Goal: Task Accomplishment & Management: Manage account settings

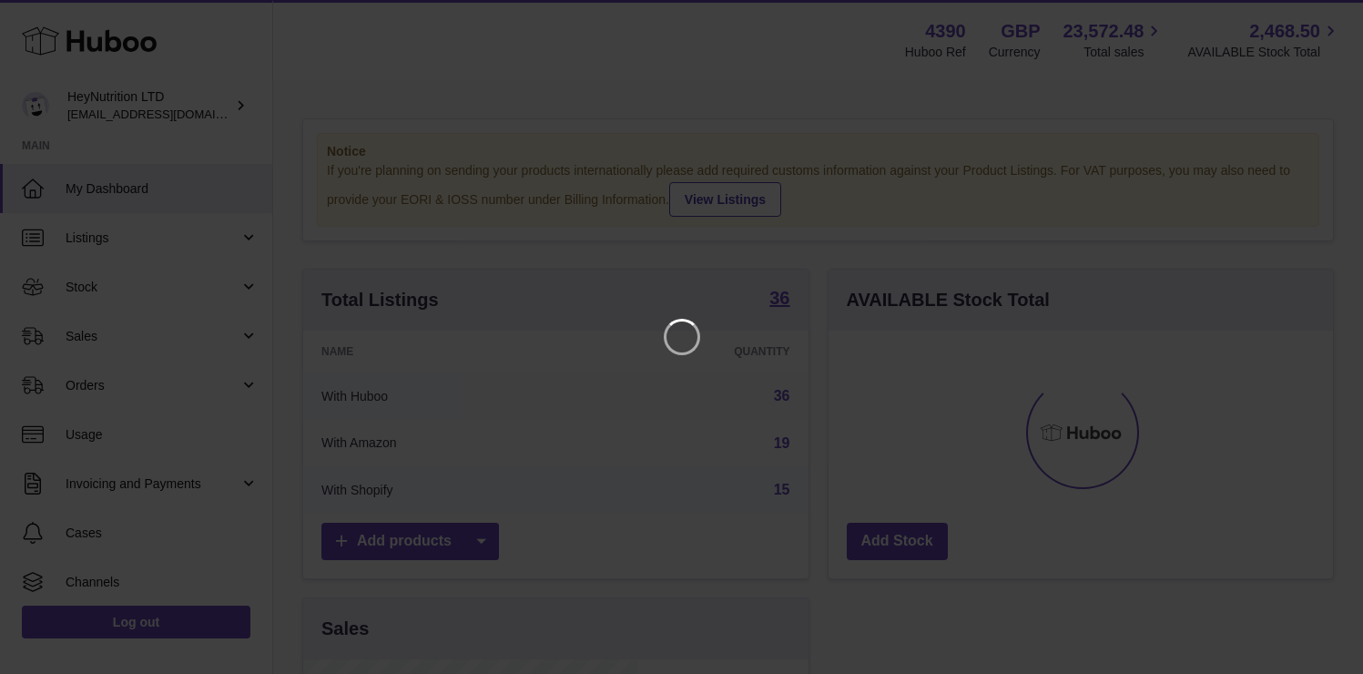
scroll to position [284, 334]
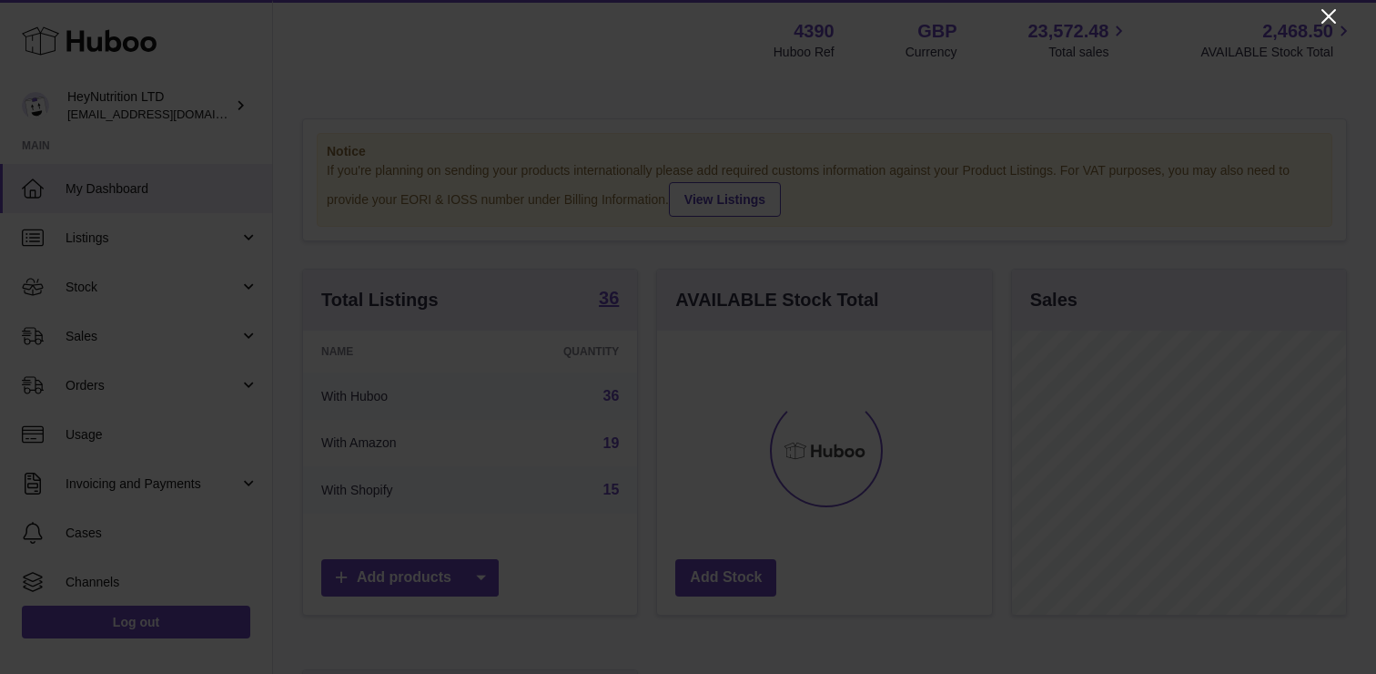
click at [1334, 7] on icon "Close" at bounding box center [1329, 16] width 22 height 22
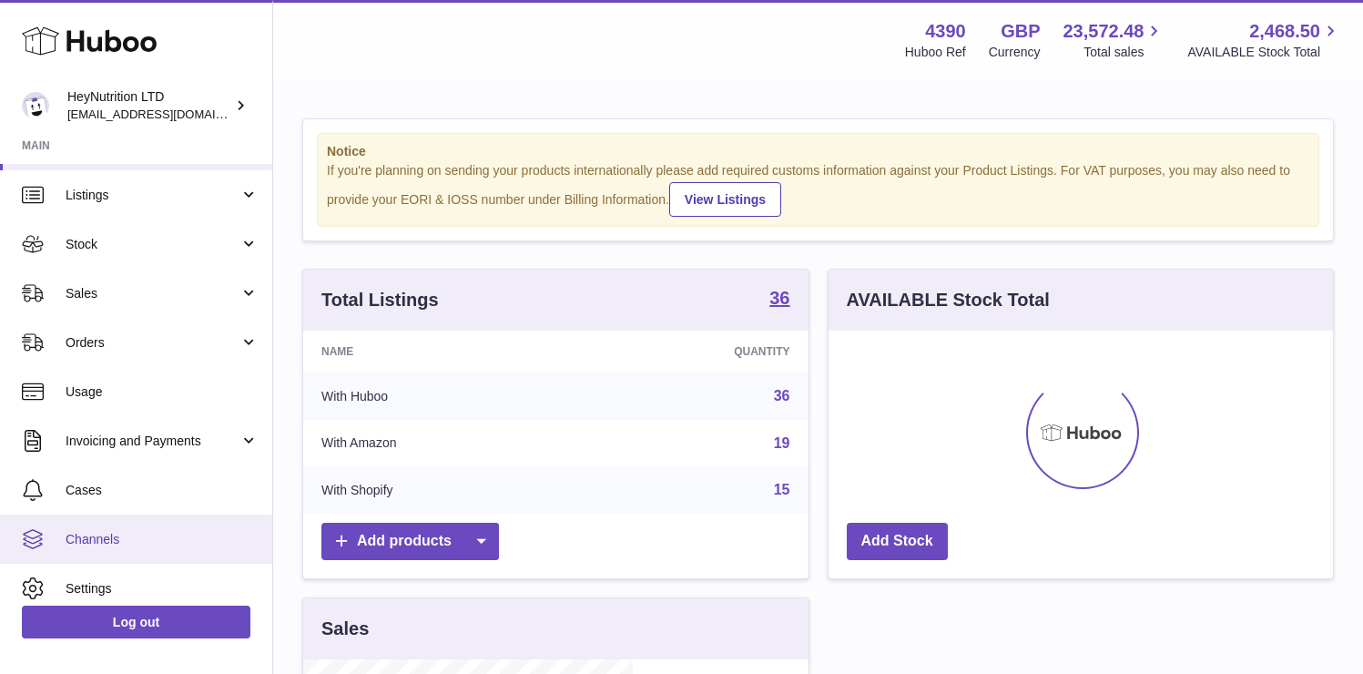
scroll to position [104, 0]
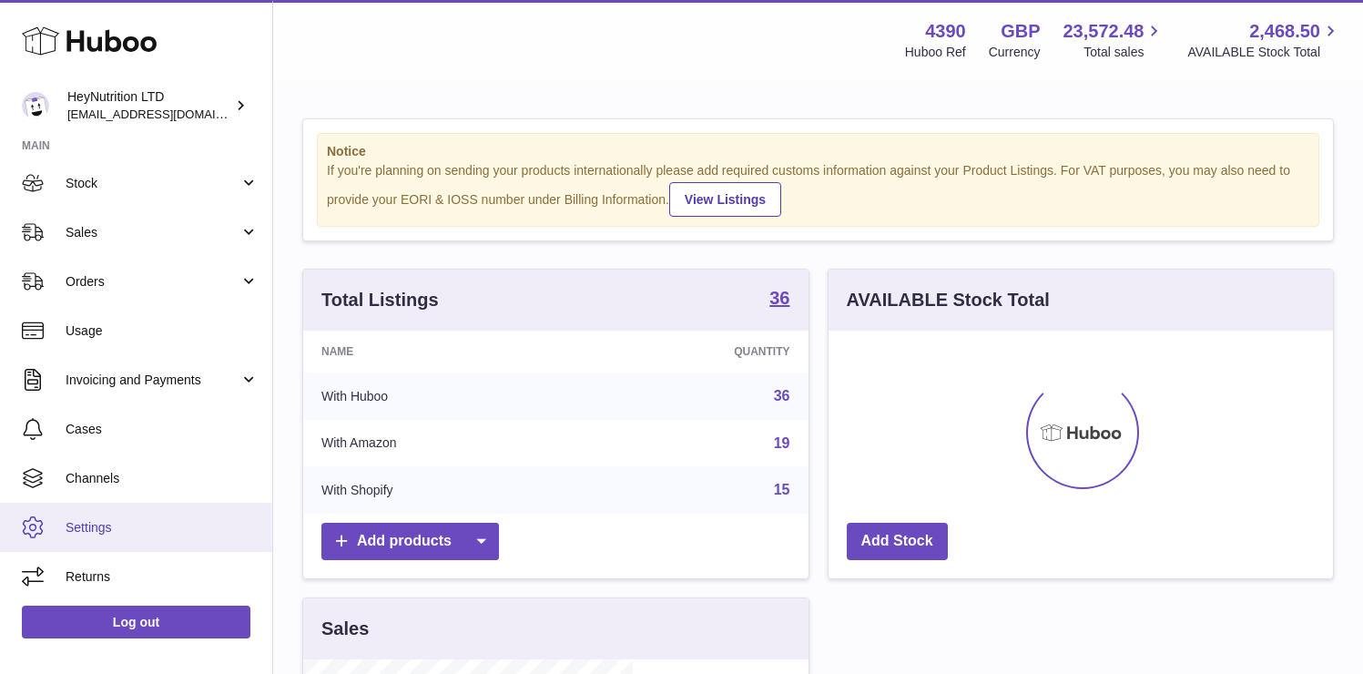
click at [134, 529] on span "Settings" at bounding box center [162, 527] width 193 height 17
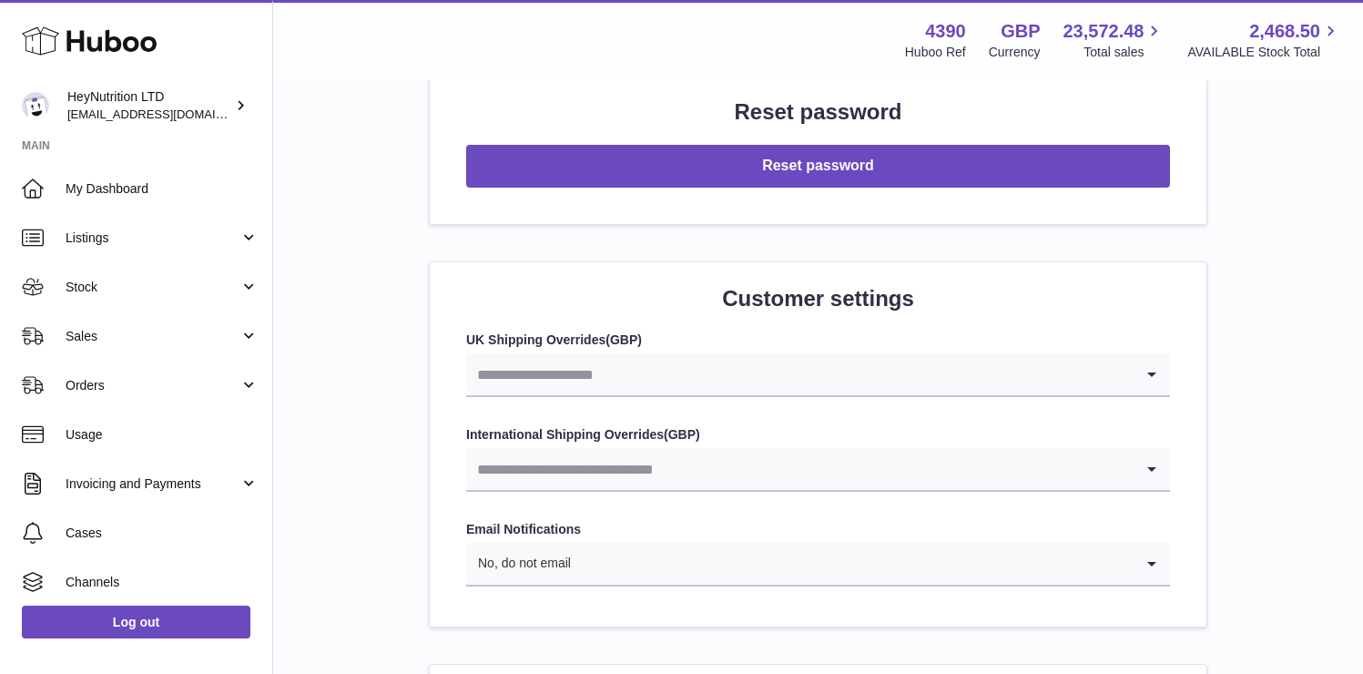
scroll to position [2246, 0]
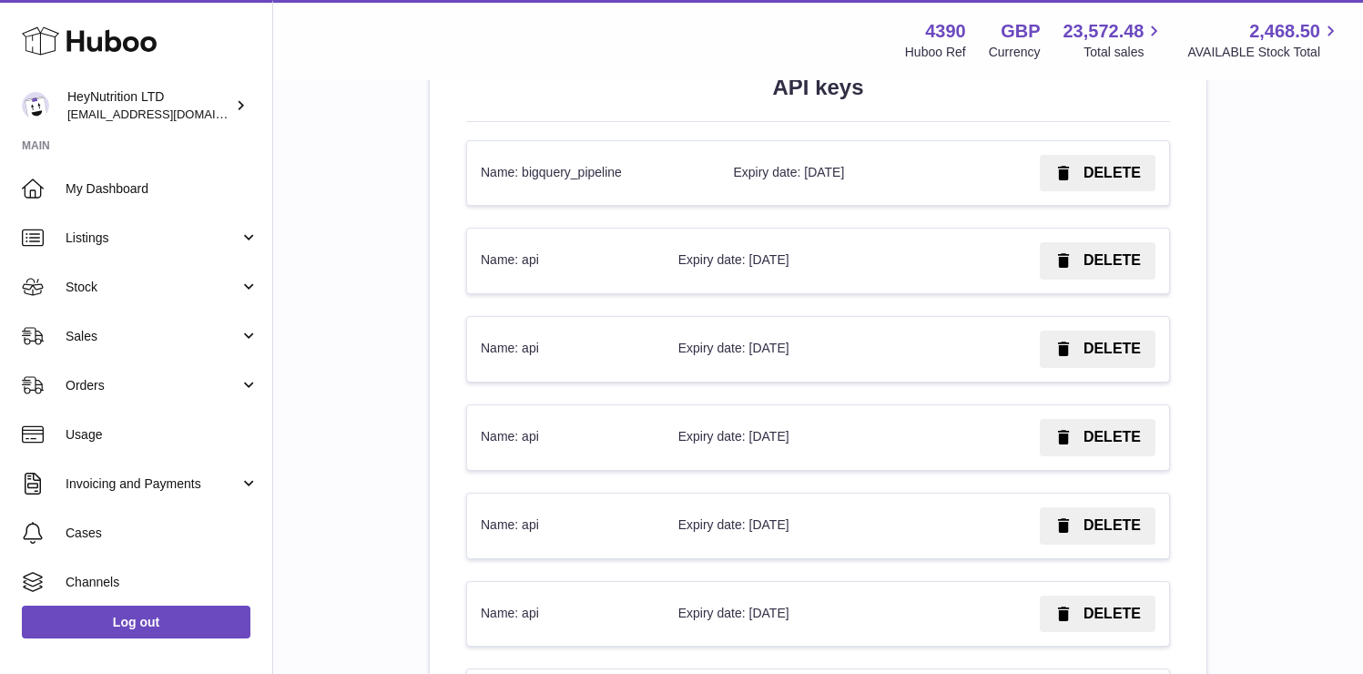
click at [807, 270] on td "Expiry date: [DATE]" at bounding box center [790, 260] width 250 height 65
click at [520, 254] on td "Name: api" at bounding box center [566, 260] width 198 height 65
drag, startPoint x: 520, startPoint y: 254, endPoint x: 553, endPoint y: 214, distance: 51.8
click at [518, 254] on td "Name: api" at bounding box center [566, 260] width 198 height 65
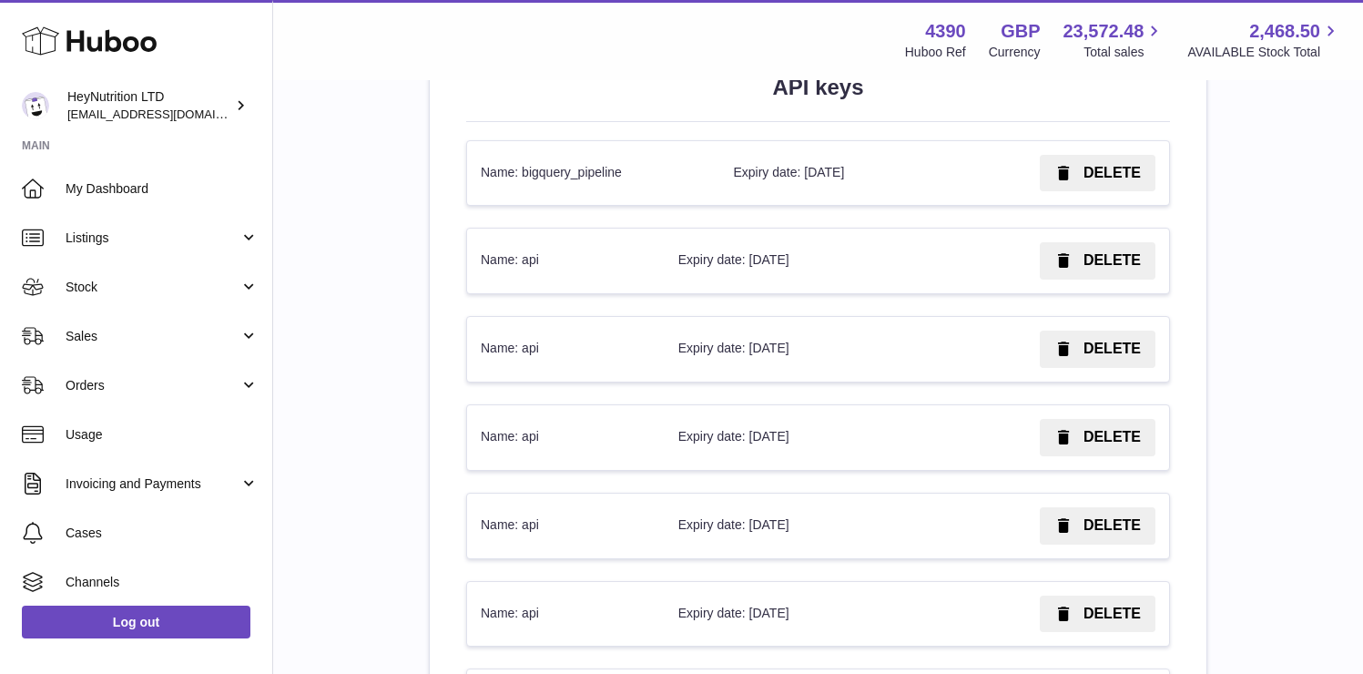
click at [592, 180] on td "Name: bigquery_pipeline" at bounding box center [593, 173] width 252 height 65
click at [591, 181] on td "Name: bigquery_pipeline" at bounding box center [593, 173] width 252 height 65
click at [588, 182] on td "Name: bigquery_pipeline" at bounding box center [593, 173] width 252 height 65
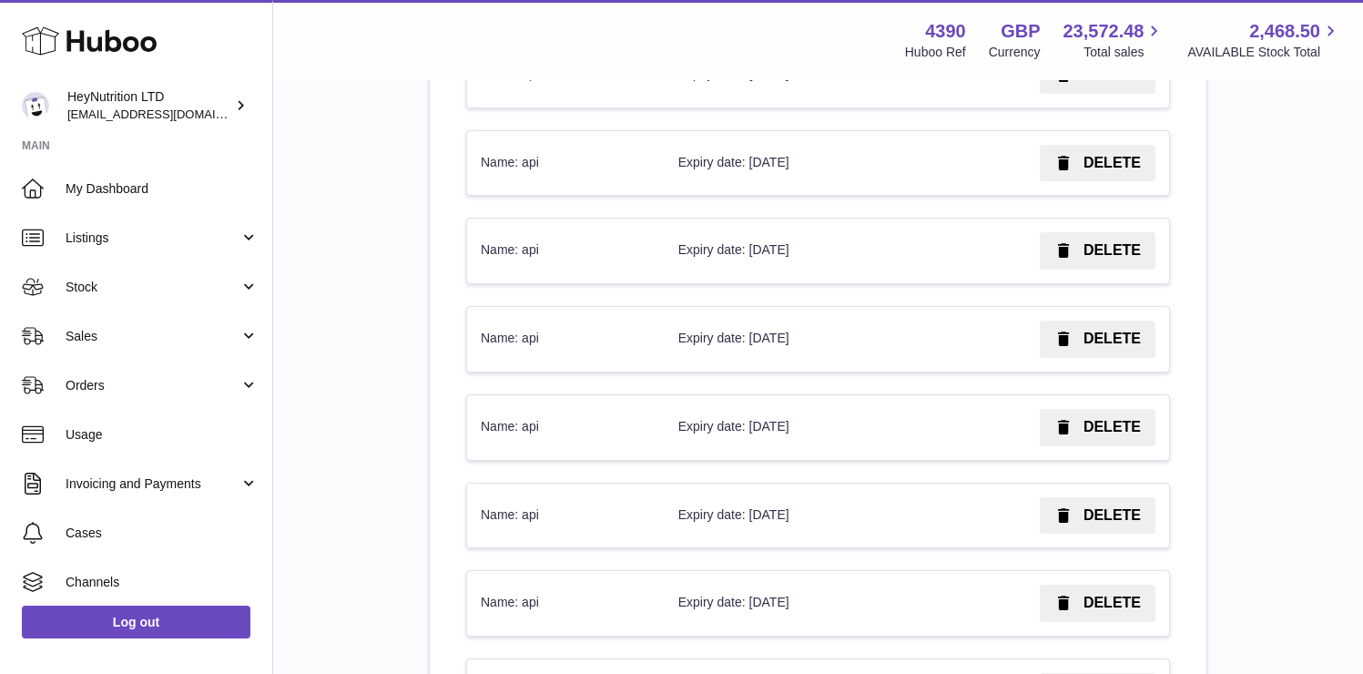
scroll to position [307823, 0]
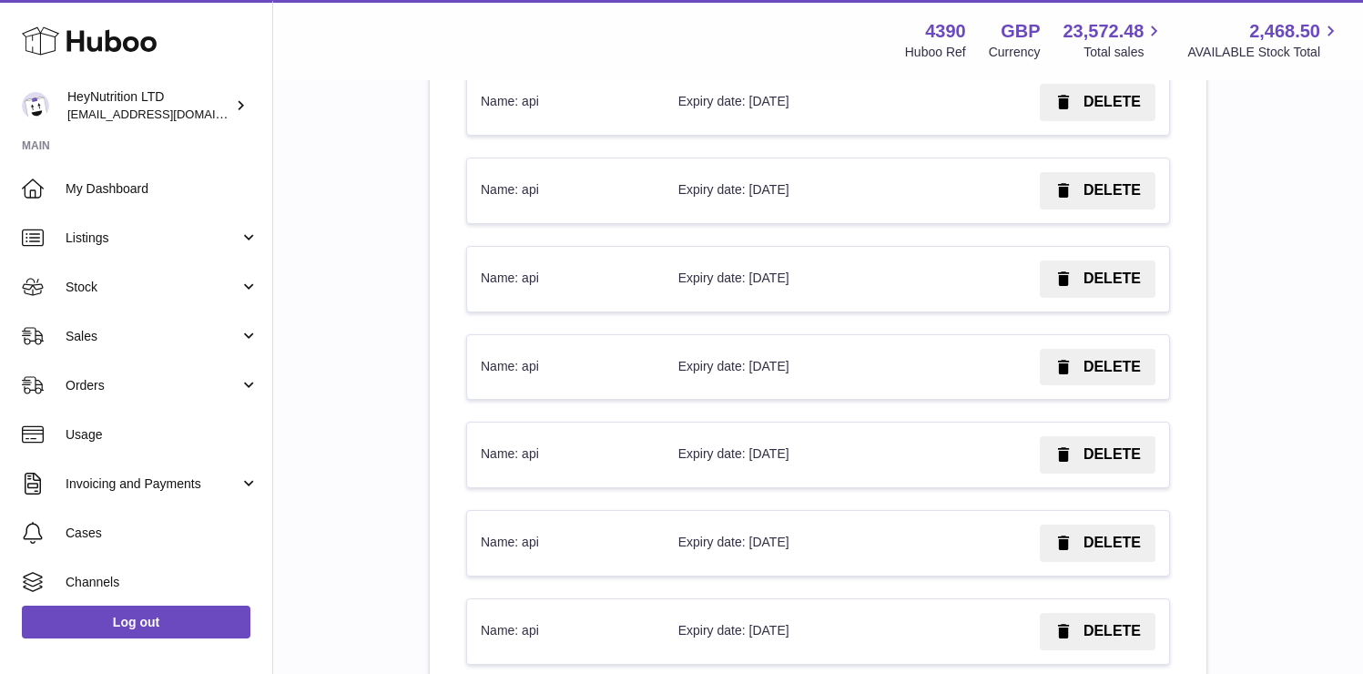
type input "****"
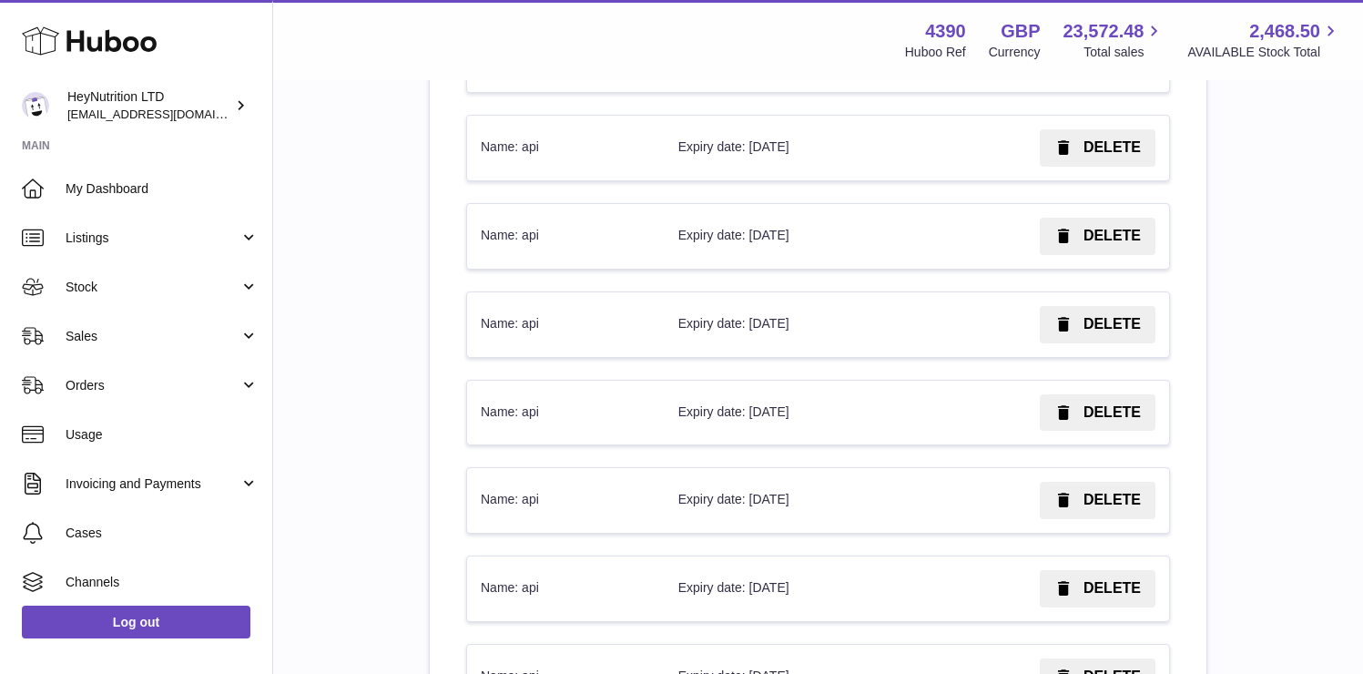
scroll to position [2158, 0]
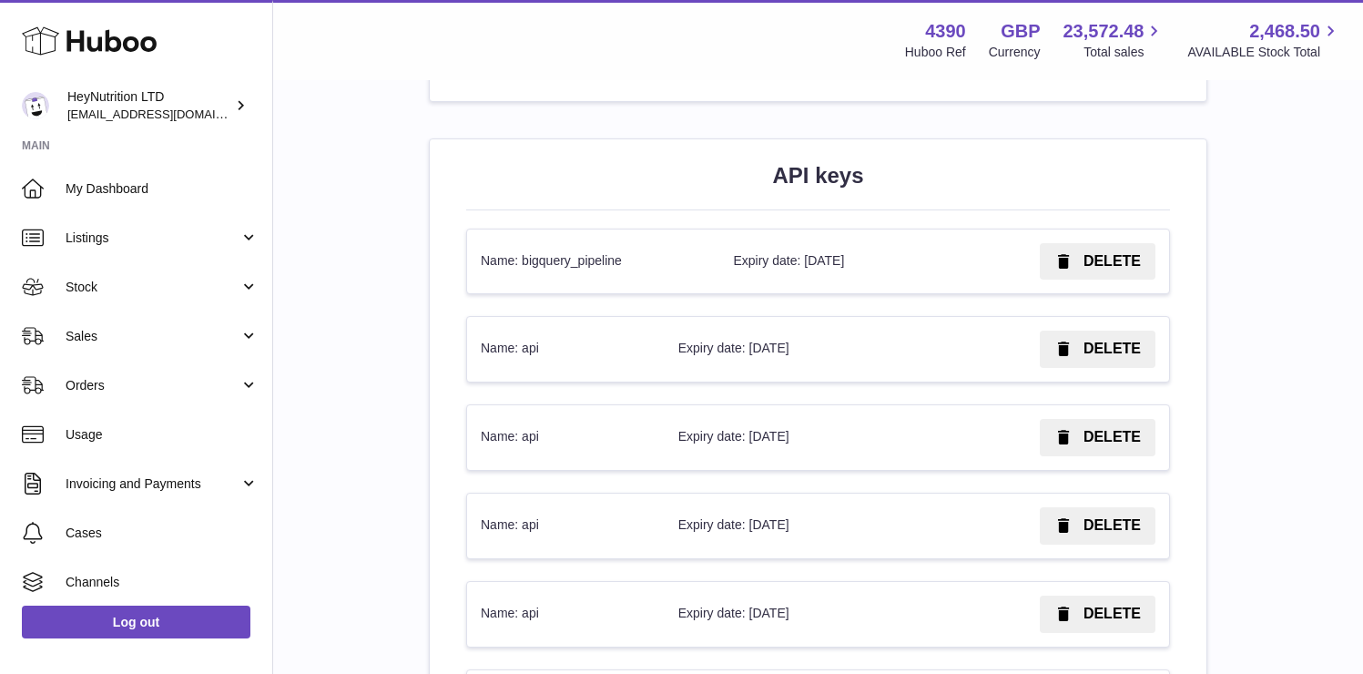
drag, startPoint x: 898, startPoint y: 351, endPoint x: 892, endPoint y: 510, distance: 158.5
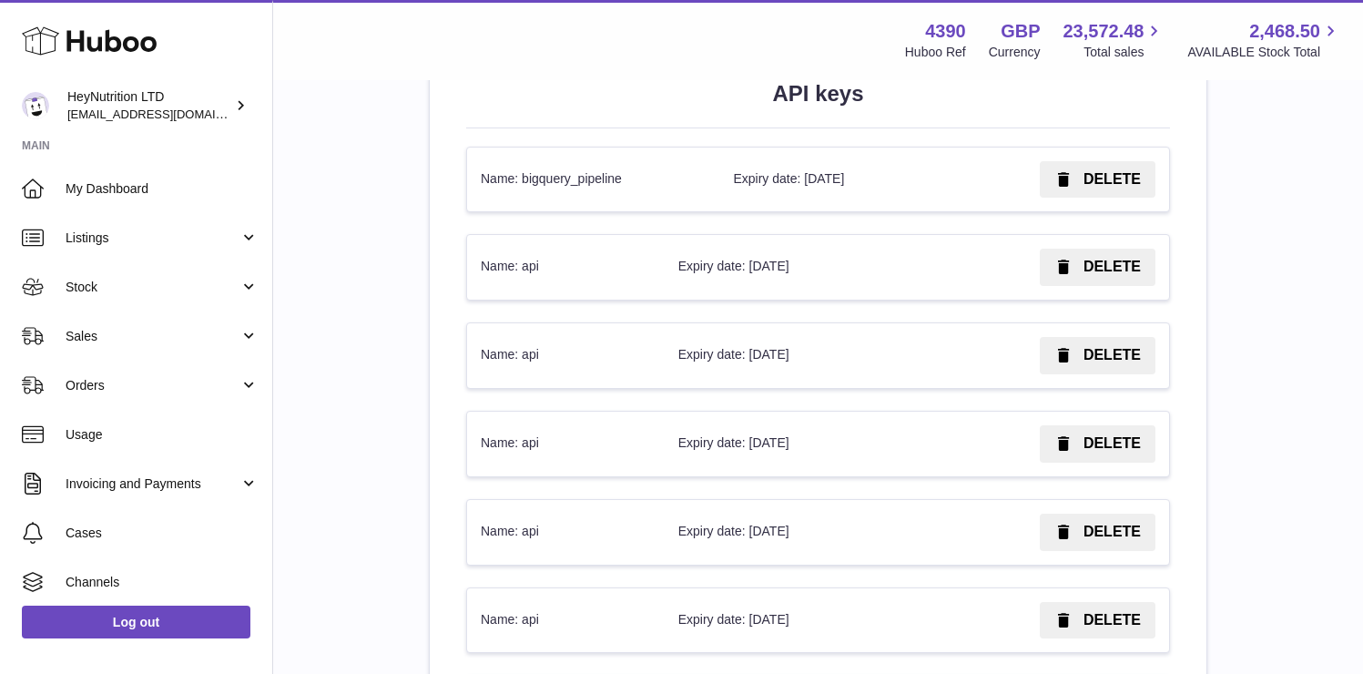
scroll to position [2347, 0]
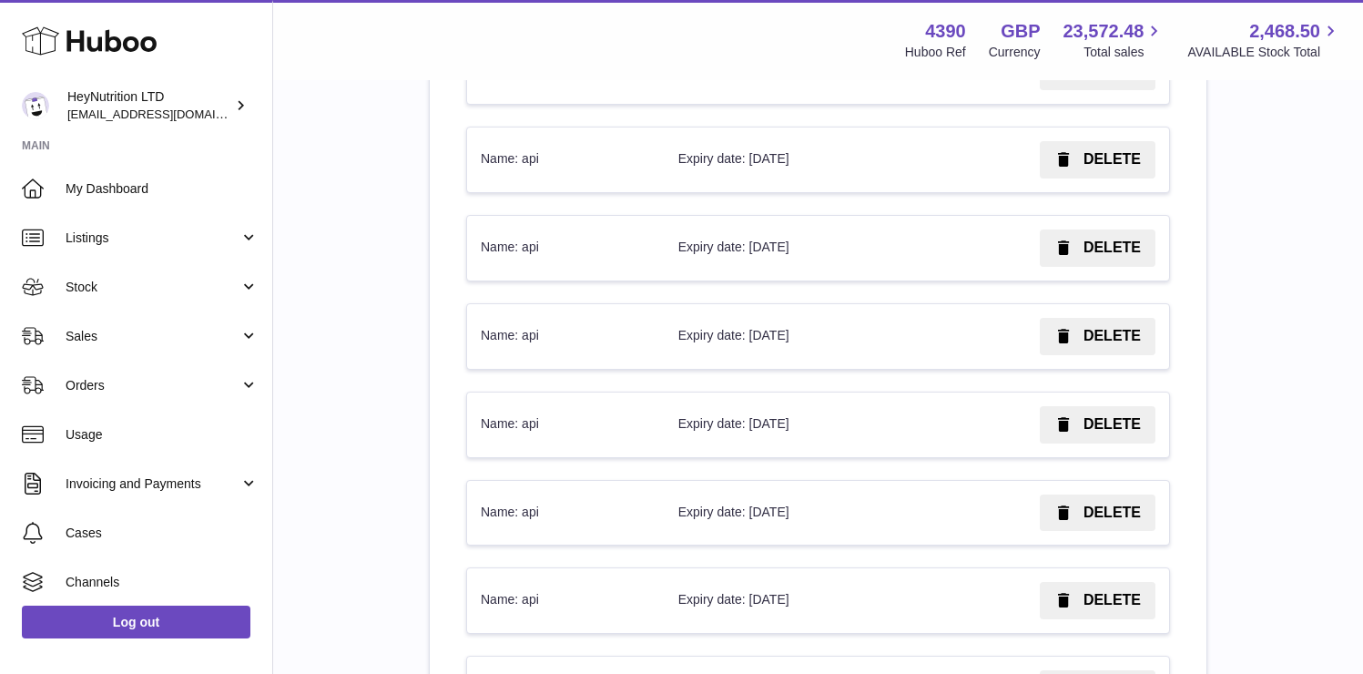
drag, startPoint x: 865, startPoint y: 481, endPoint x: 735, endPoint y: 482, distance: 130.2
click at [735, 482] on td "Expiry date: [DATE]" at bounding box center [790, 513] width 250 height 65
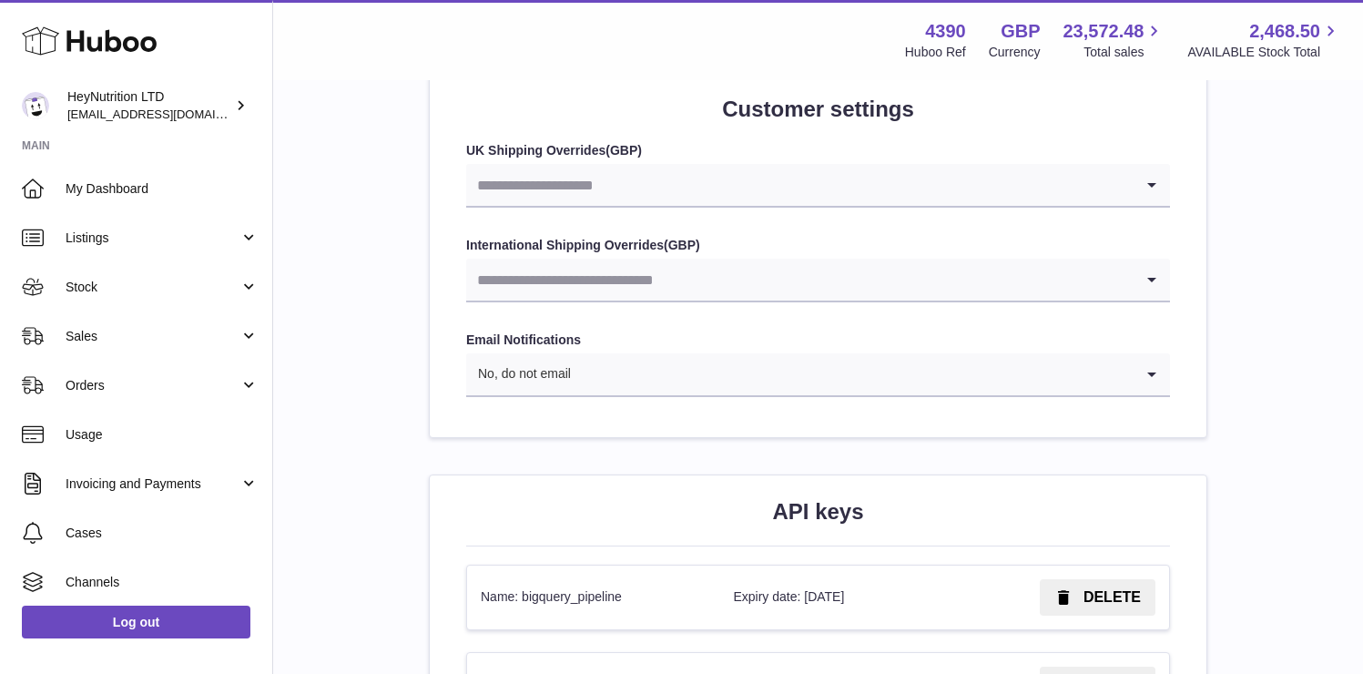
scroll to position [2084, 0]
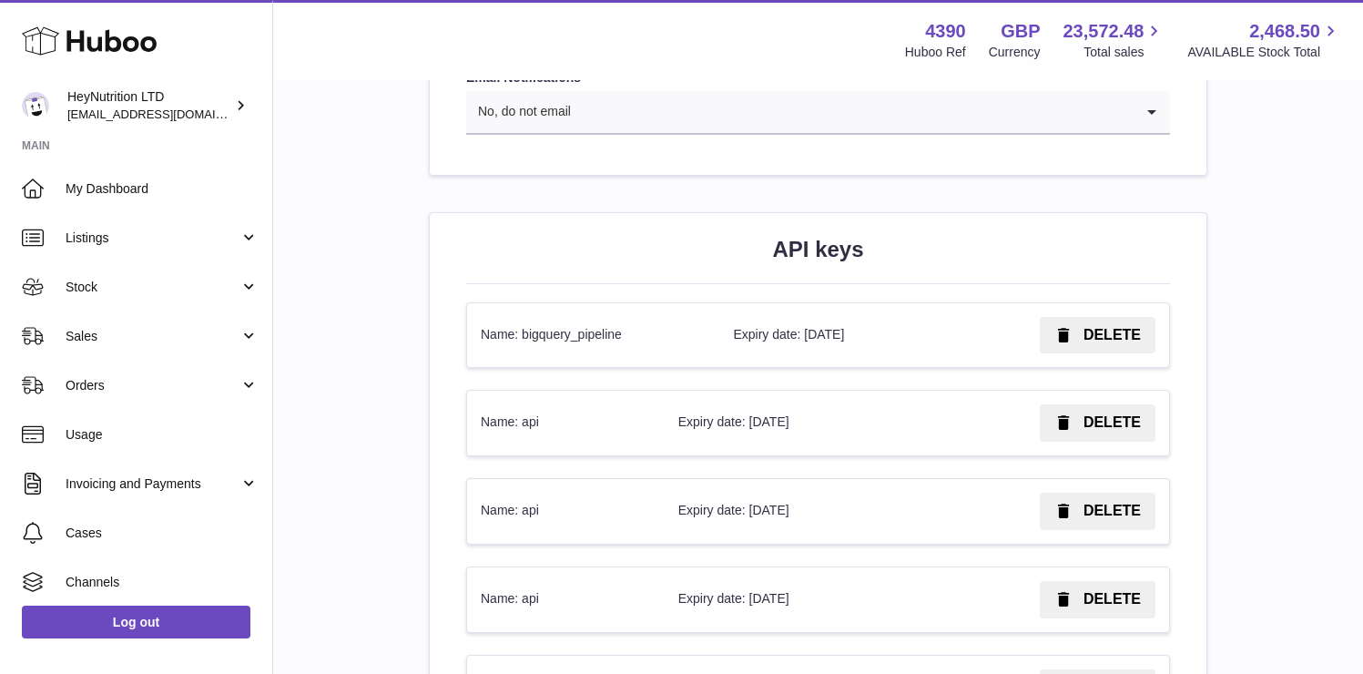
click at [775, 427] on td "Expiry date: [DATE]" at bounding box center [790, 423] width 250 height 65
click at [781, 482] on td "Expiry date: [DATE]" at bounding box center [790, 511] width 250 height 65
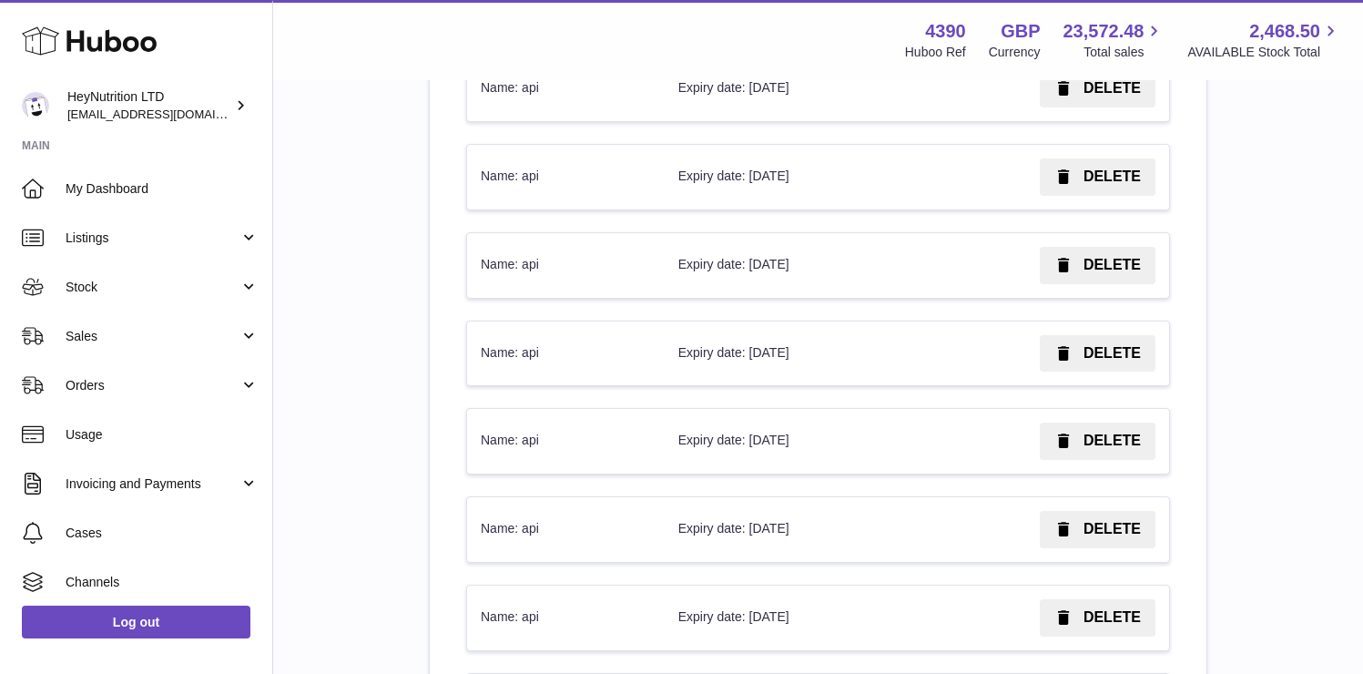
scroll to position [257083, 0]
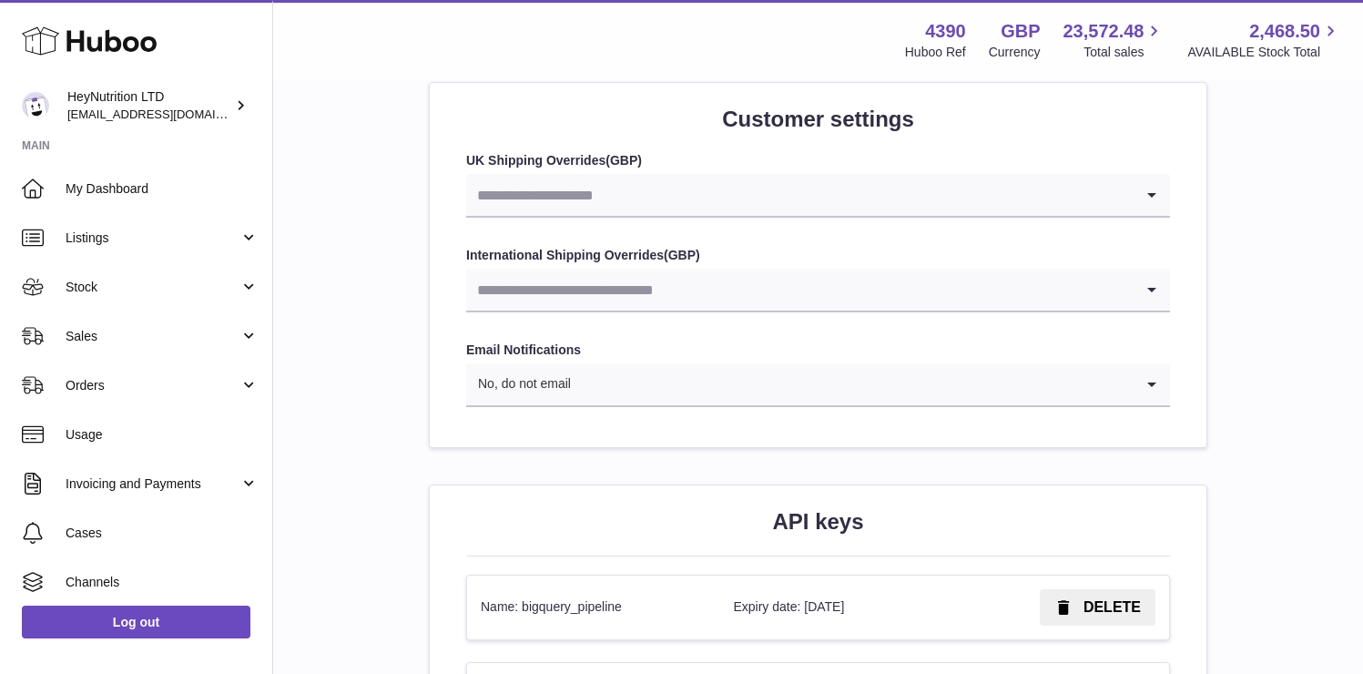
scroll to position [0, 0]
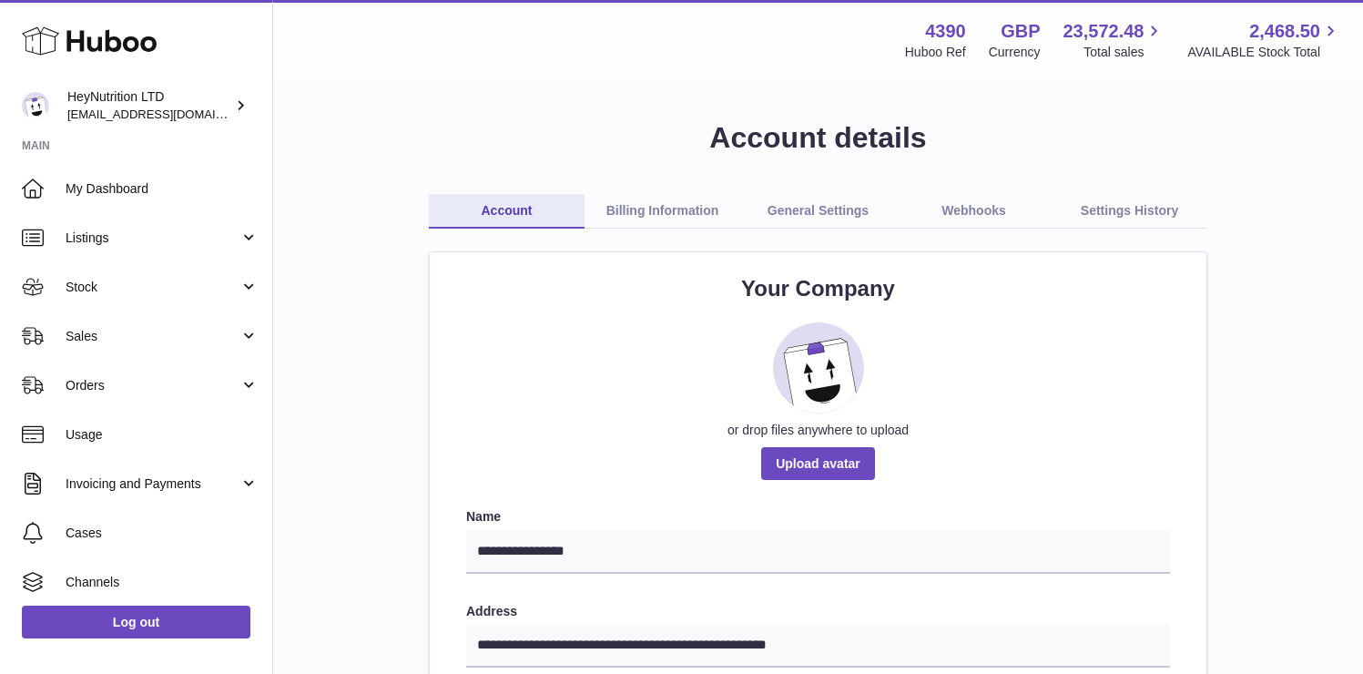
click at [995, 210] on link "Webhooks" at bounding box center [974, 211] width 156 height 35
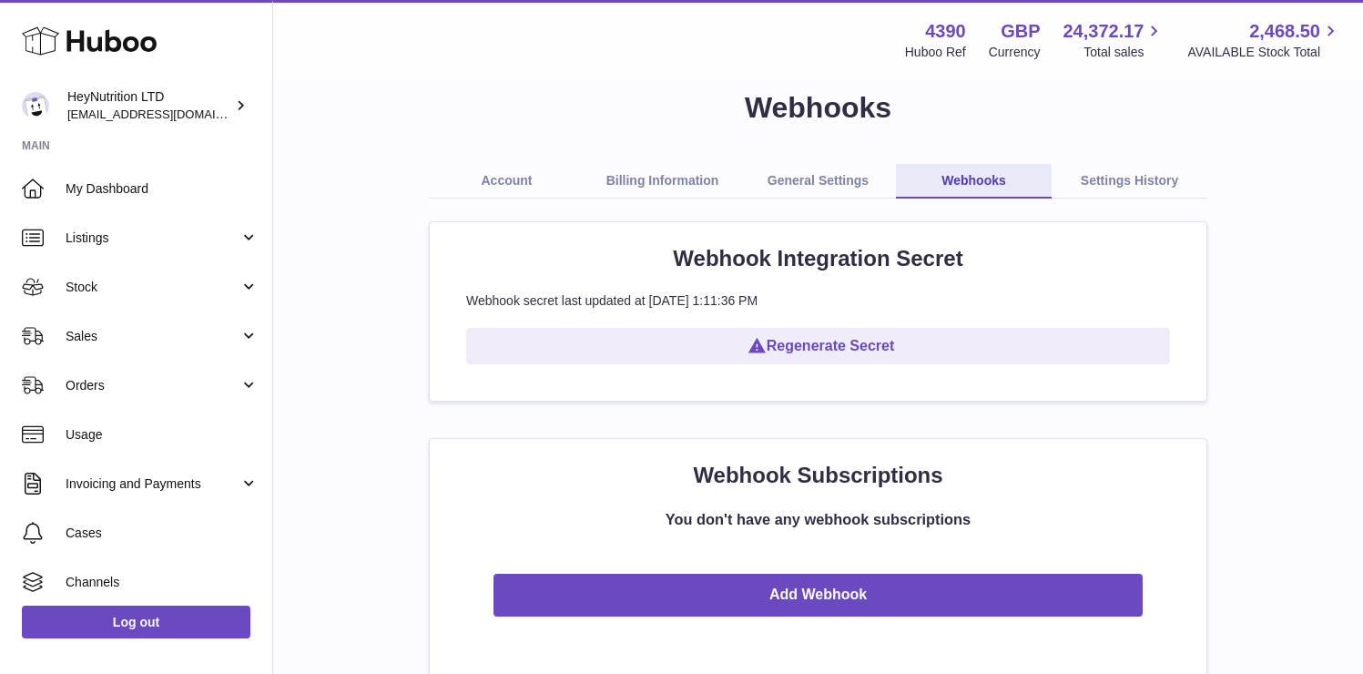
scroll to position [29, 0]
click at [522, 189] on link "Account" at bounding box center [507, 182] width 156 height 35
